Goal: Transaction & Acquisition: Purchase product/service

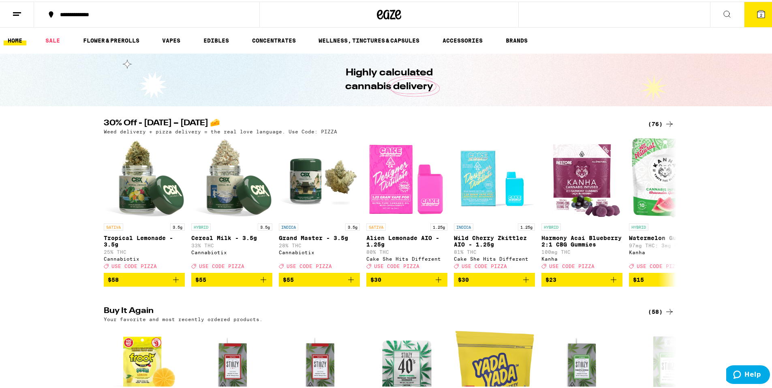
click at [654, 124] on div "(76)" at bounding box center [661, 122] width 26 height 10
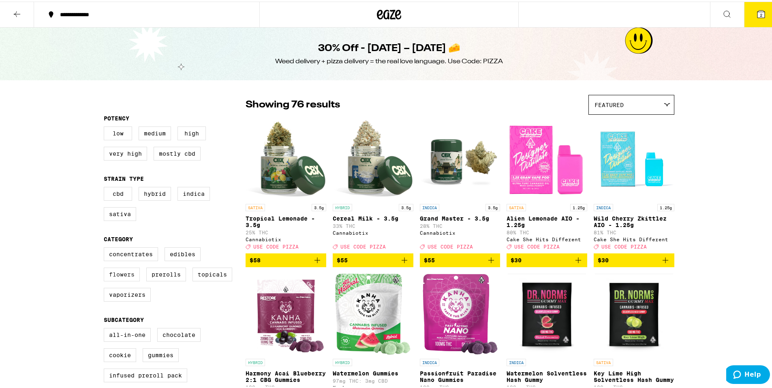
click at [128, 280] on label "Flowers" at bounding box center [122, 273] width 36 height 14
click at [106, 247] on input "Flowers" at bounding box center [105, 247] width 0 height 0
checkbox input "true"
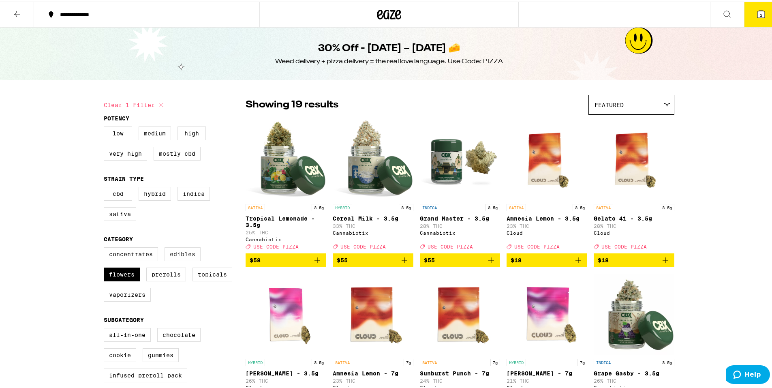
click at [187, 259] on label "Edibles" at bounding box center [182, 252] width 36 height 14
click at [106, 247] on input "Edibles" at bounding box center [105, 247] width 0 height 0
checkbox input "true"
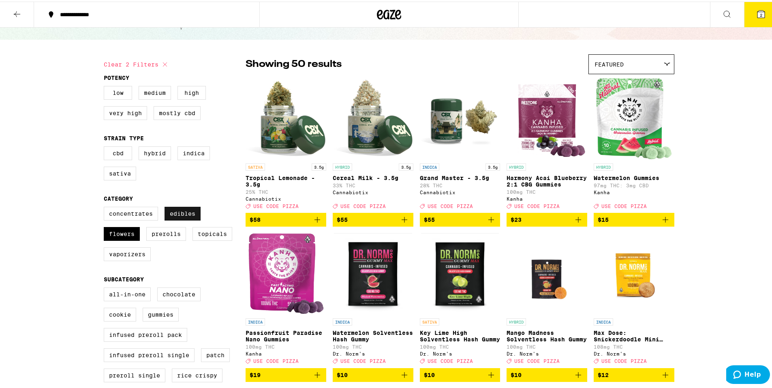
scroll to position [162, 0]
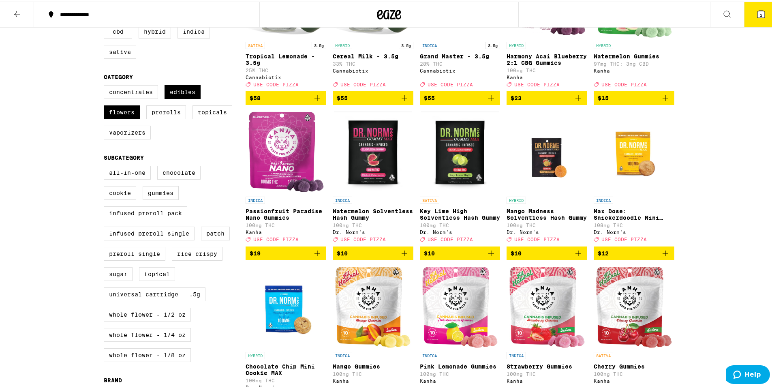
click at [573, 256] on icon "Add to bag" at bounding box center [578, 252] width 10 height 10
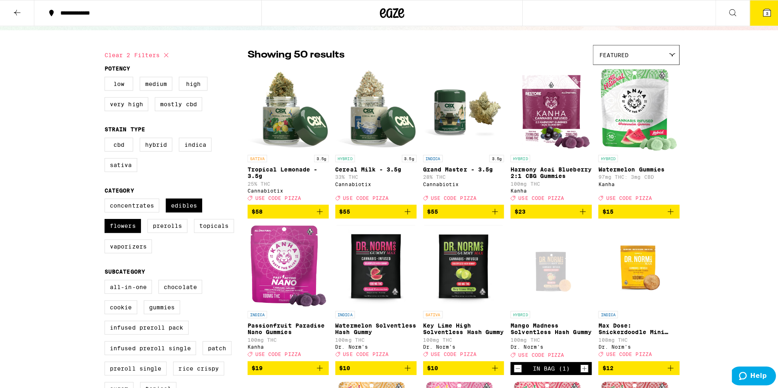
scroll to position [0, 0]
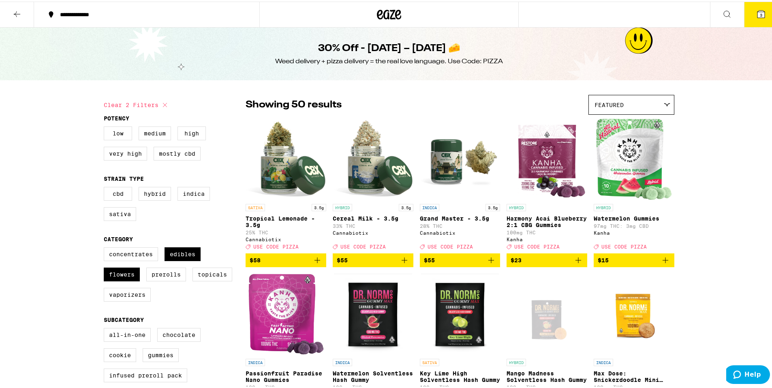
click at [757, 12] on icon at bounding box center [760, 12] width 7 height 7
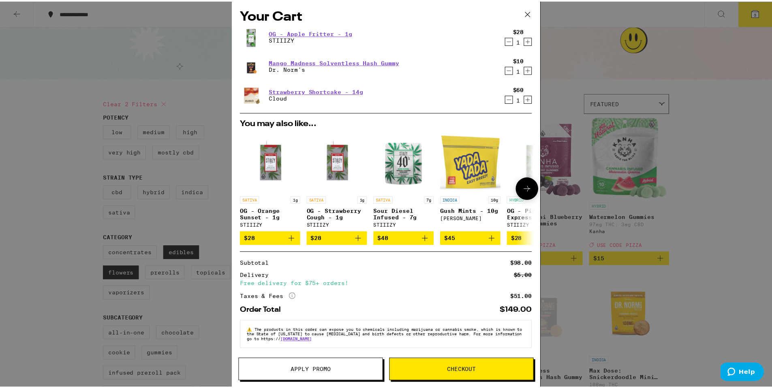
scroll to position [7, 0]
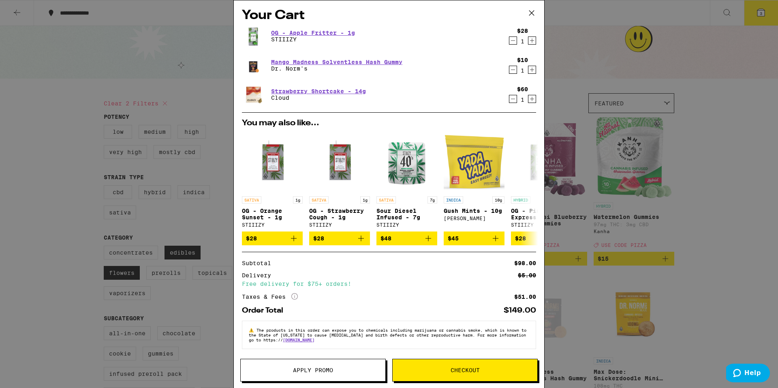
click at [324, 369] on span "Apply Promo" at bounding box center [313, 370] width 40 height 6
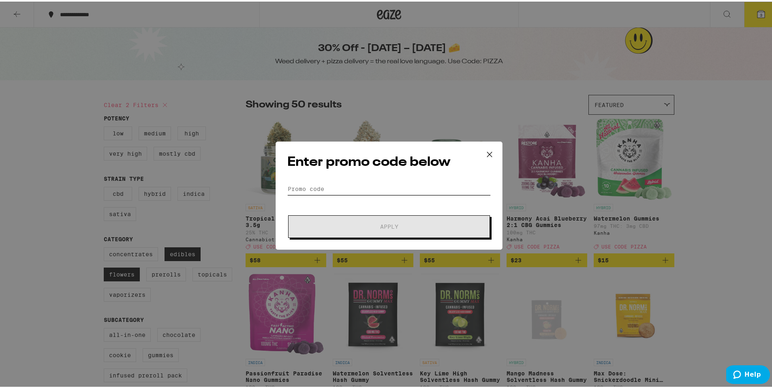
click at [369, 186] on input "Promo Code" at bounding box center [388, 187] width 203 height 12
type input "i"
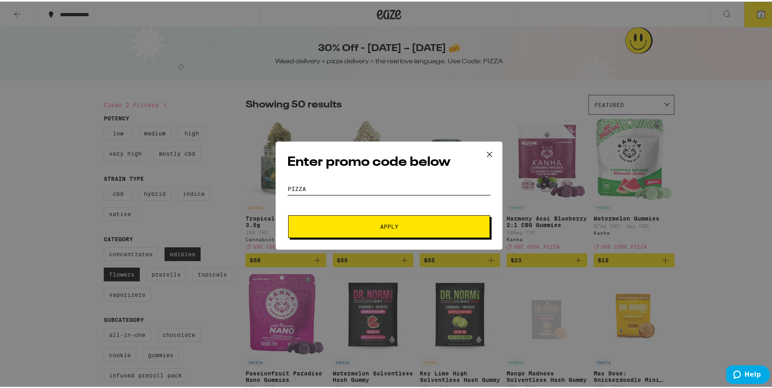
type input "pizza"
click at [288, 213] on button "Apply" at bounding box center [389, 224] width 202 height 23
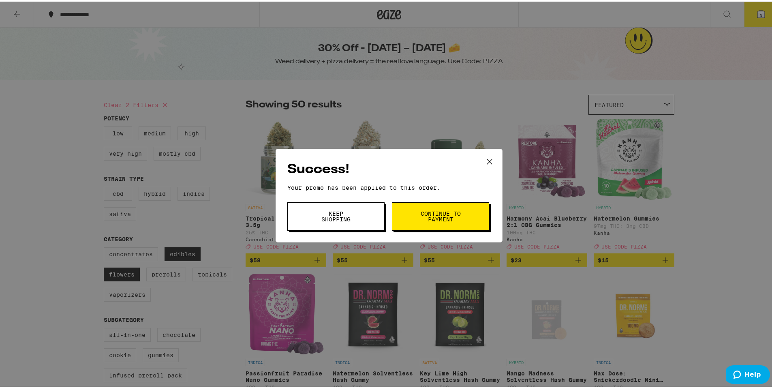
click at [408, 215] on button "Continue to payment" at bounding box center [440, 215] width 97 height 28
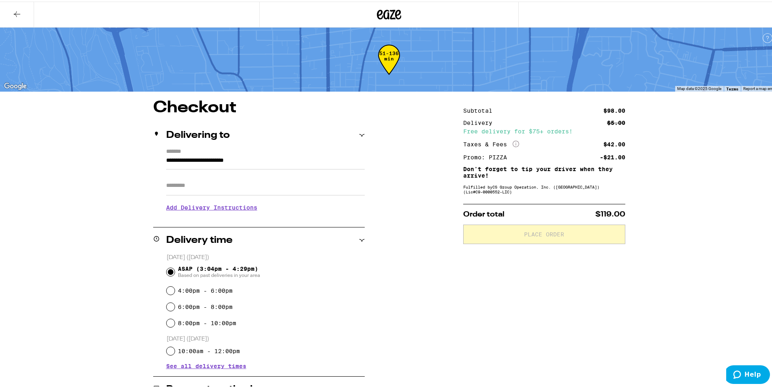
click at [480, 167] on p "Don't forget to tip your driver when they arrive!" at bounding box center [544, 170] width 162 height 13
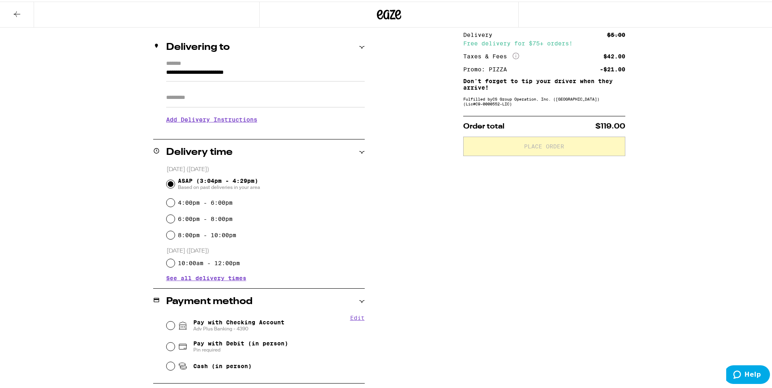
scroll to position [162, 0]
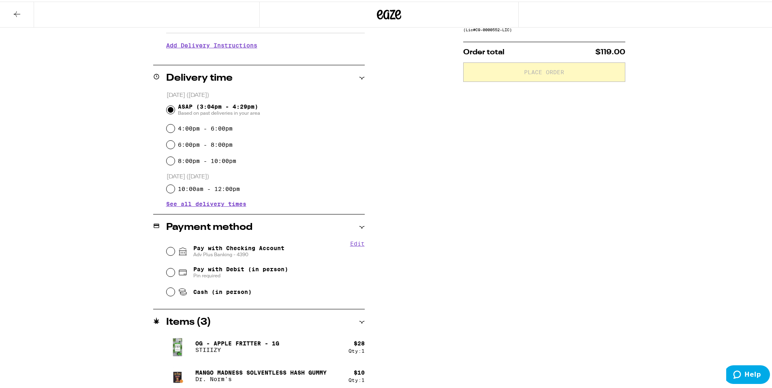
click at [233, 246] on span "Pay with Checking Account Adv Plus Banking - 4390" at bounding box center [238, 249] width 91 height 13
click at [175, 246] on input "Pay with Checking Account Adv Plus Banking - 4390" at bounding box center [170, 249] width 8 height 8
radio input "true"
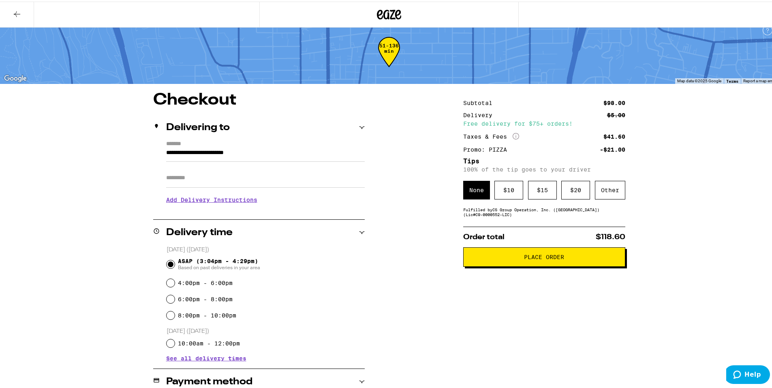
scroll to position [0, 0]
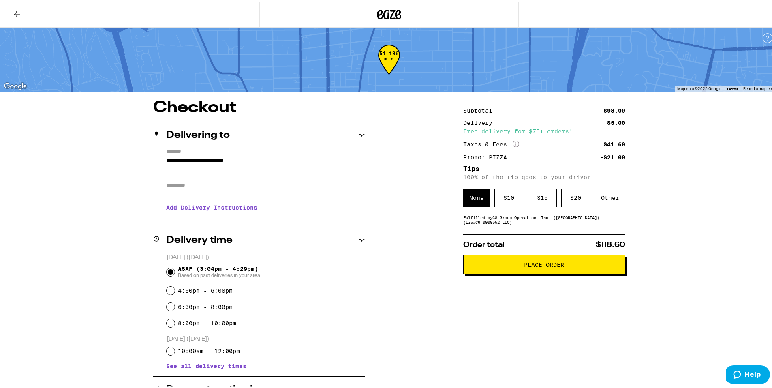
click at [230, 209] on h3 "Add Delivery Instructions" at bounding box center [265, 205] width 198 height 19
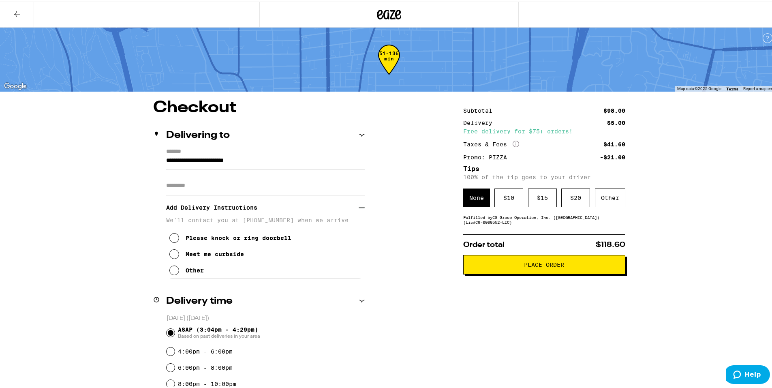
click at [224, 239] on div "Please knock or ring doorbell" at bounding box center [239, 236] width 106 height 6
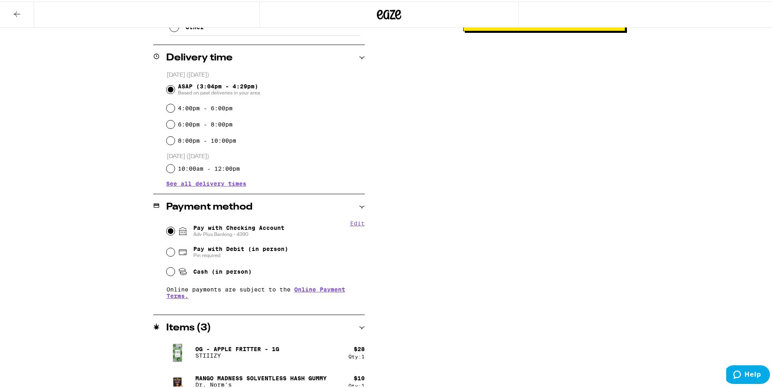
scroll to position [282, 0]
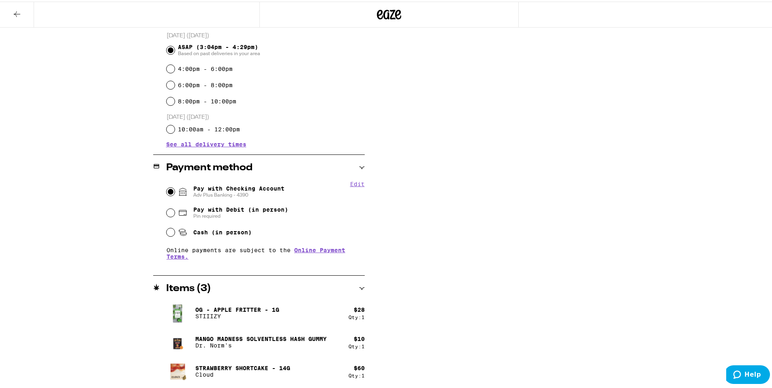
click at [114, 290] on div "**********" at bounding box center [388, 102] width 583 height 572
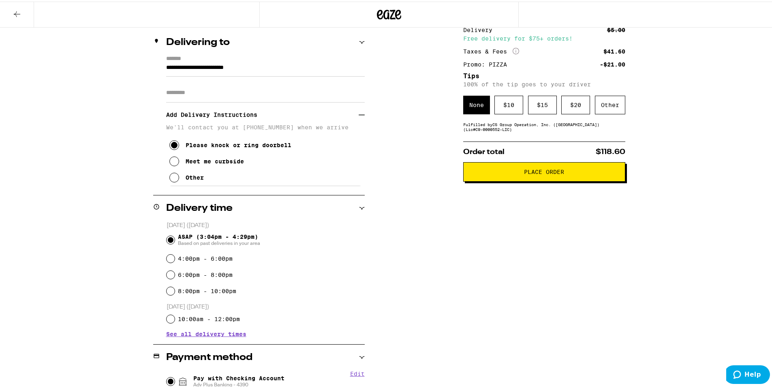
scroll to position [0, 0]
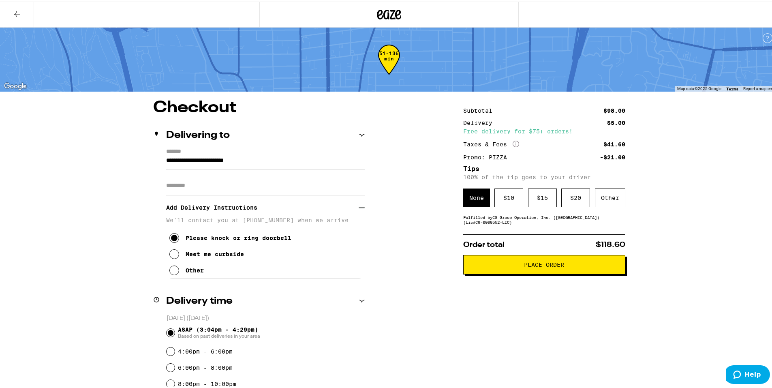
click at [535, 264] on span "Place Order" at bounding box center [544, 263] width 40 height 6
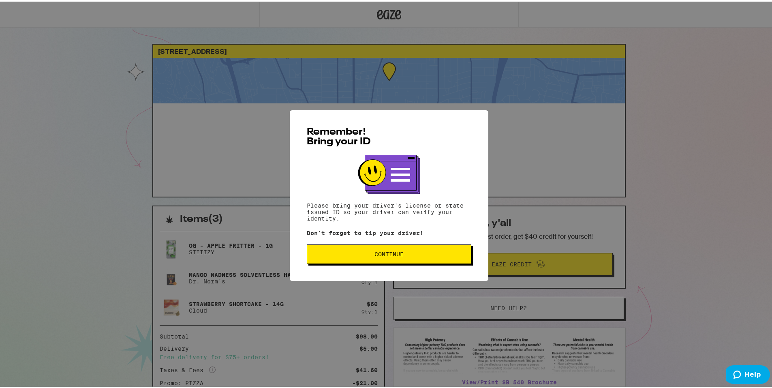
click at [330, 253] on span "Continue" at bounding box center [389, 253] width 151 height 6
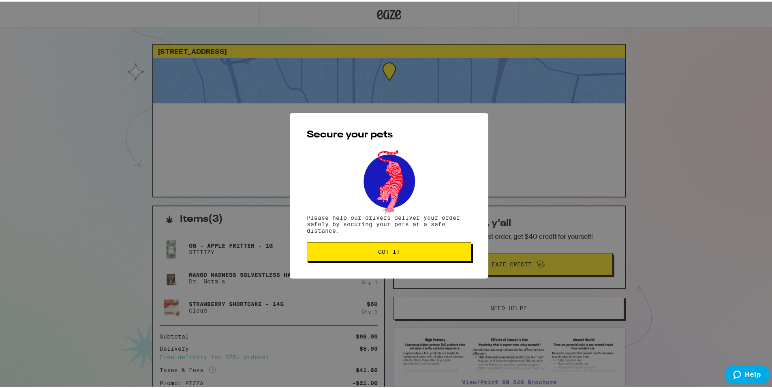
click at [329, 253] on span "Got it" at bounding box center [389, 250] width 151 height 6
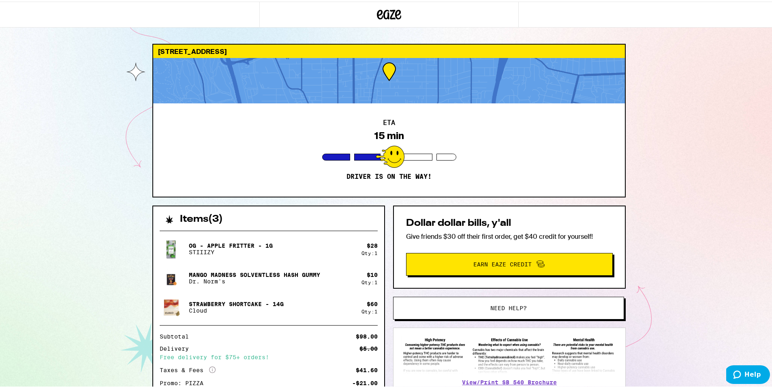
click at [42, 178] on div "533 Raleigh St Glendale 91205 ETA 15 min Driver is on the way! Items ( 3 ) OG -…" at bounding box center [389, 224] width 778 height 448
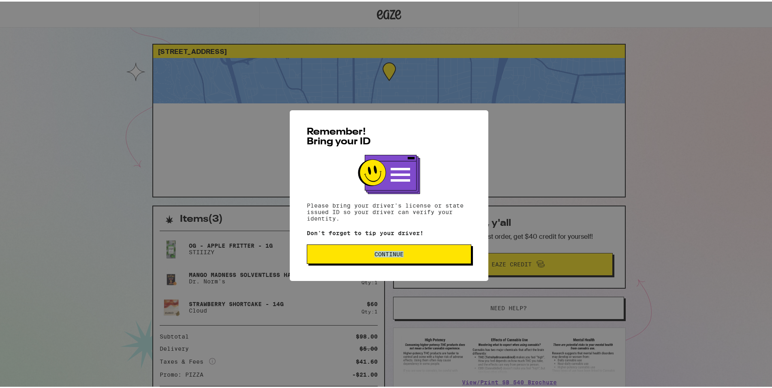
click at [400, 264] on div "Remember! Bring your ID Please bring your driver's license or state issued ID s…" at bounding box center [389, 194] width 198 height 171
click at [399, 258] on button "Continue" at bounding box center [389, 252] width 164 height 19
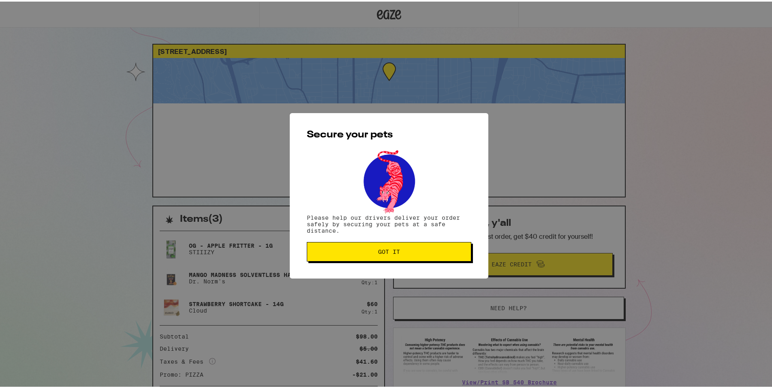
click at [399, 258] on button "Got it" at bounding box center [389, 249] width 164 height 19
click at [399, 258] on div "Secure your pets Please help our drivers deliver your order safely by securing …" at bounding box center [389, 194] width 778 height 388
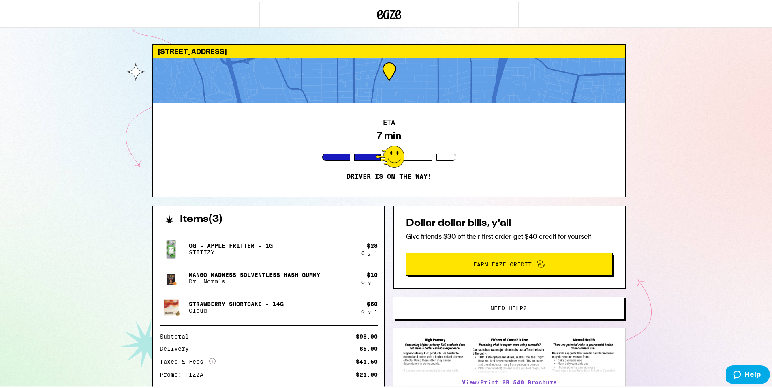
click at [399, 258] on div "Secure your pets Please help our drivers deliver your order safely by securing …" at bounding box center [389, 194] width 778 height 388
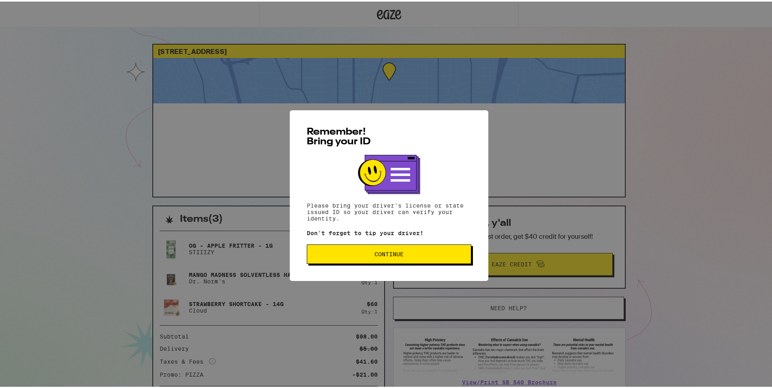
click at [386, 248] on button "Continue" at bounding box center [389, 252] width 164 height 19
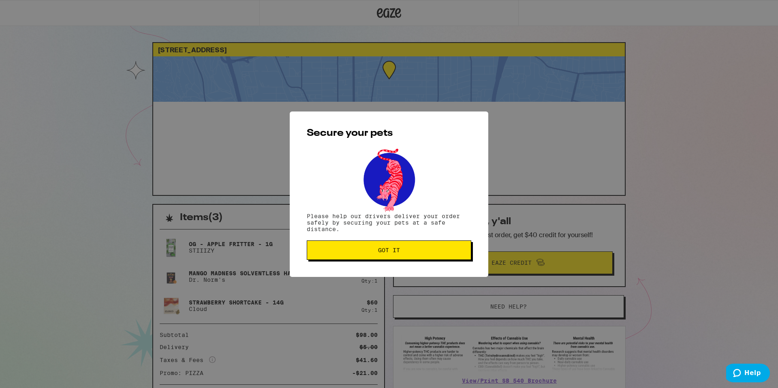
click at [384, 250] on span "Got it" at bounding box center [389, 250] width 22 height 6
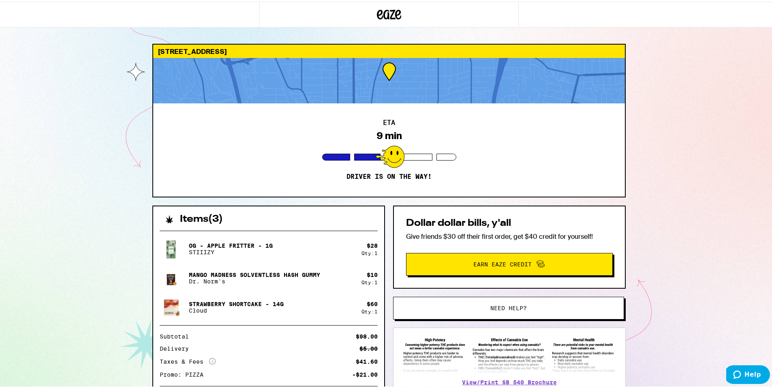
click at [384, 250] on div "Secure your pets Please help our drivers deliver your order safely by securing …" at bounding box center [389, 194] width 778 height 388
click at [382, 250] on div "Secure your pets Please help our drivers deliver your order safely by securing …" at bounding box center [389, 194] width 778 height 388
